Goal: Task Accomplishment & Management: Use online tool/utility

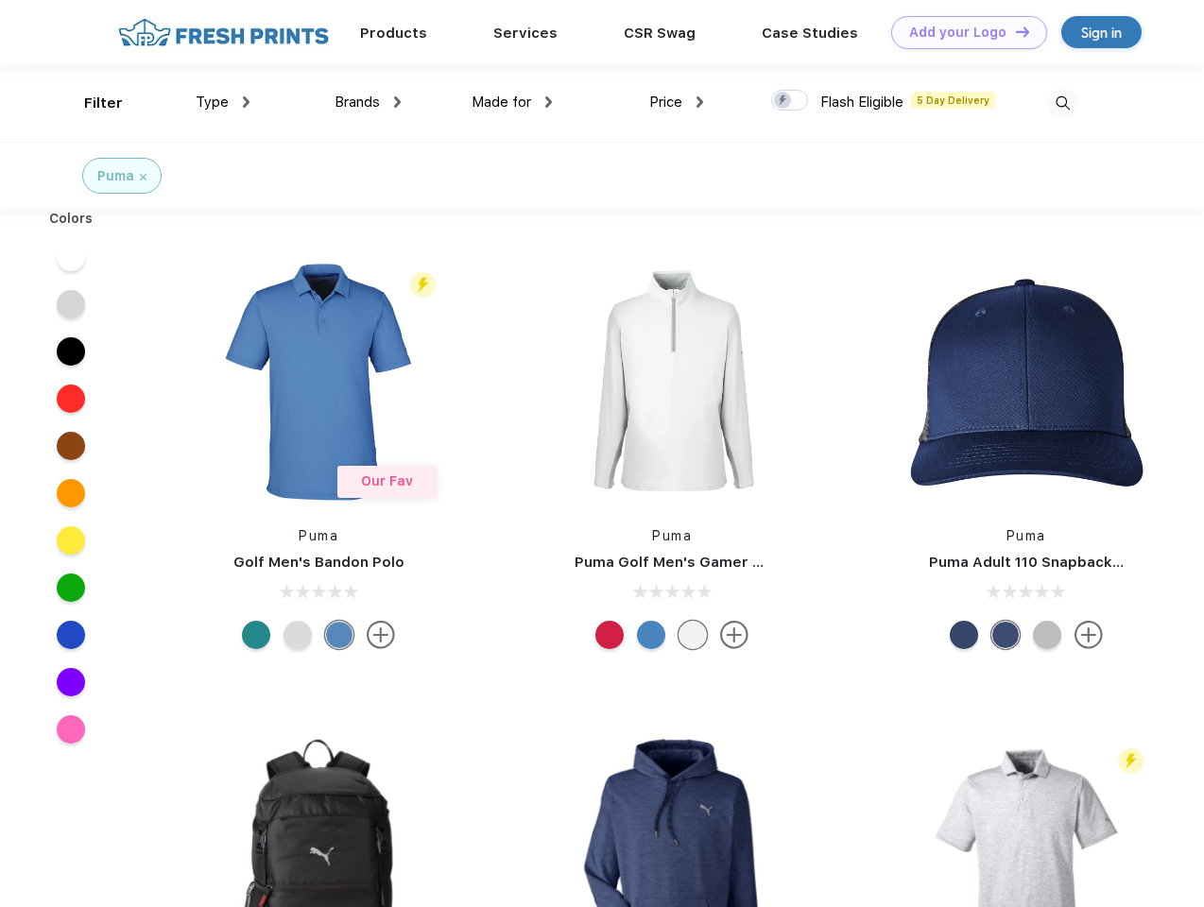
scroll to position [1, 0]
click at [962, 32] on link "Add your Logo Design Tool" at bounding box center [969, 32] width 156 height 33
click at [0, 0] on div "Design Tool" at bounding box center [0, 0] width 0 height 0
click at [1014, 31] on link "Add your Logo Design Tool" at bounding box center [969, 32] width 156 height 33
click at [91, 103] on div "Filter" at bounding box center [103, 104] width 39 height 22
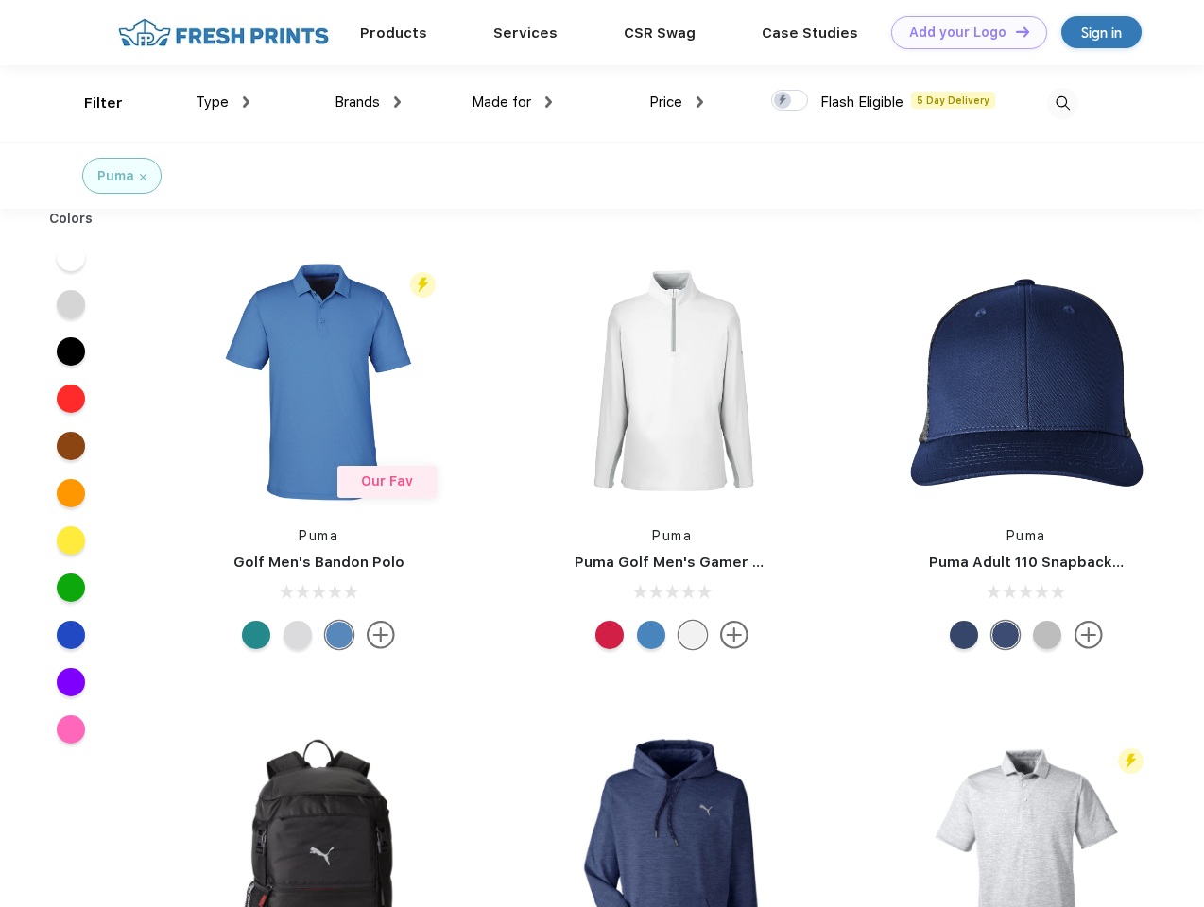
click at [223, 102] on span "Type" at bounding box center [212, 102] width 33 height 17
click at [368, 102] on span "Brands" at bounding box center [357, 102] width 45 height 17
click at [512, 102] on span "Made for" at bounding box center [502, 102] width 60 height 17
click at [677, 102] on span "Price" at bounding box center [665, 102] width 33 height 17
click at [790, 101] on div at bounding box center [789, 100] width 37 height 21
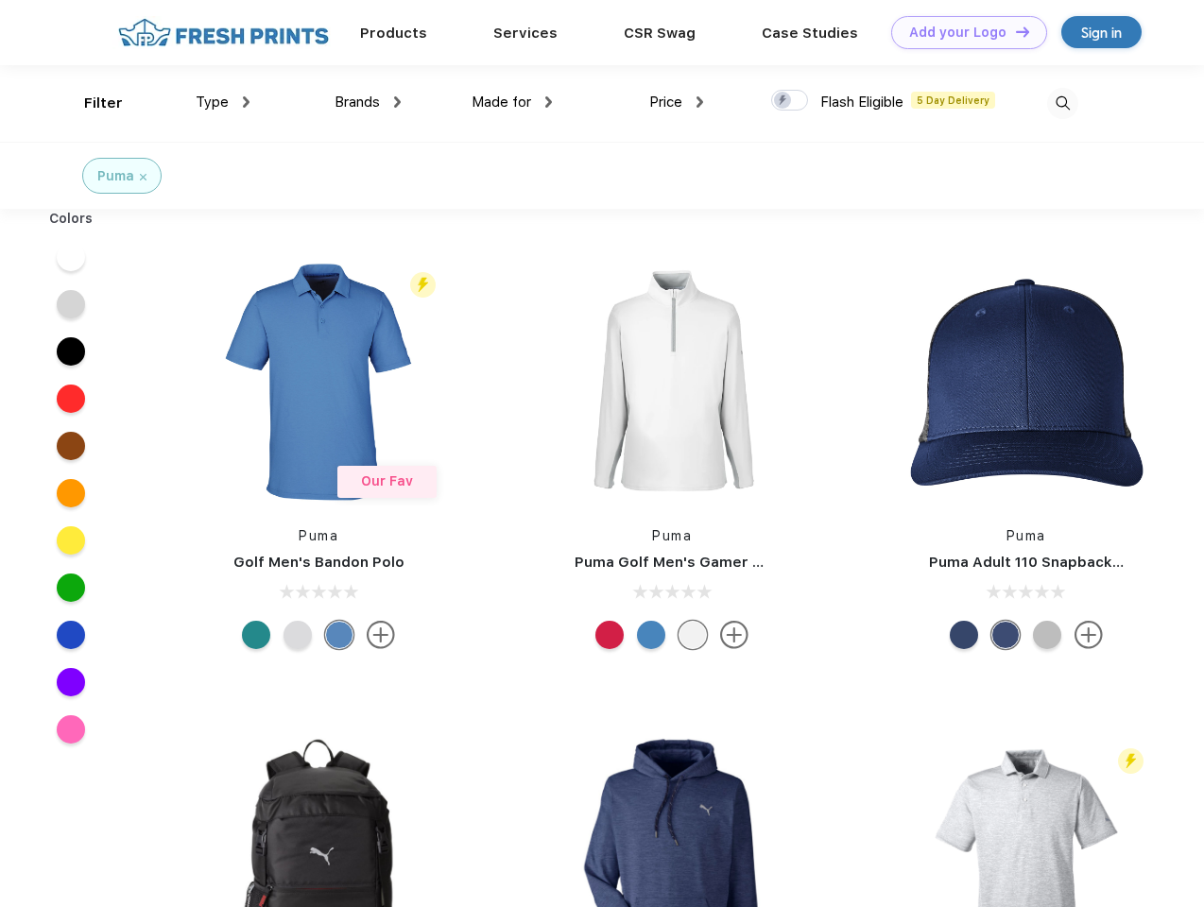
click at [783, 101] on input "checkbox" at bounding box center [777, 95] width 12 height 12
click at [1062, 103] on img at bounding box center [1062, 103] width 31 height 31
